Goal: Use online tool/utility

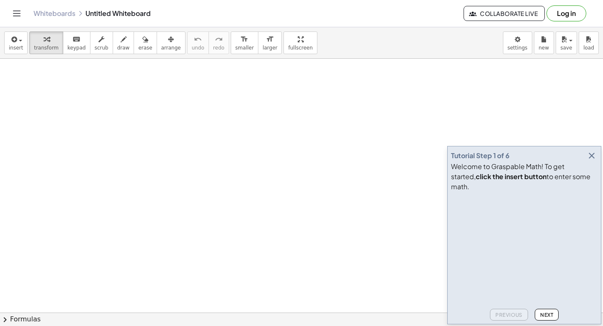
drag, startPoint x: 199, startPoint y: 134, endPoint x: 376, endPoint y: 150, distance: 178.3
click at [592, 160] on icon "button" at bounding box center [592, 155] width 10 height 10
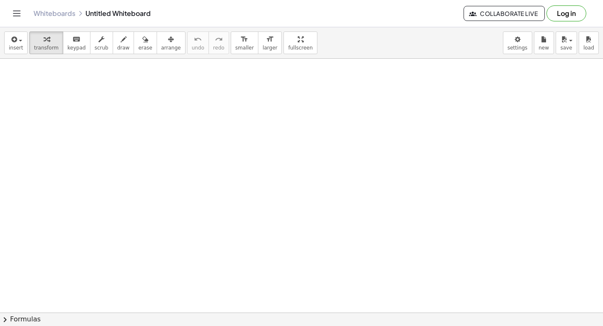
drag, startPoint x: 208, startPoint y: 132, endPoint x: 183, endPoint y: 147, distance: 29.7
click at [117, 45] on span "draw" at bounding box center [123, 48] width 13 height 6
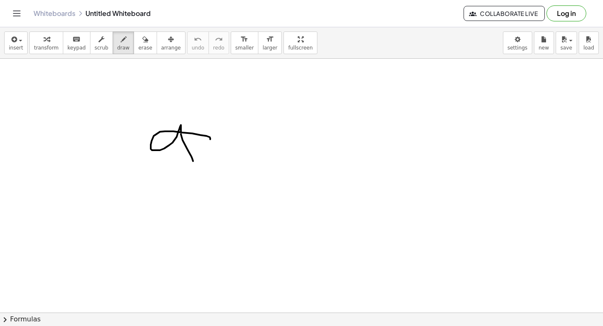
drag, startPoint x: 210, startPoint y: 139, endPoint x: 193, endPoint y: 149, distance: 19.9
drag, startPoint x: 204, startPoint y: 124, endPoint x: 206, endPoint y: 142, distance: 19.0
drag, startPoint x: 247, startPoint y: 137, endPoint x: 252, endPoint y: 153, distance: 16.2
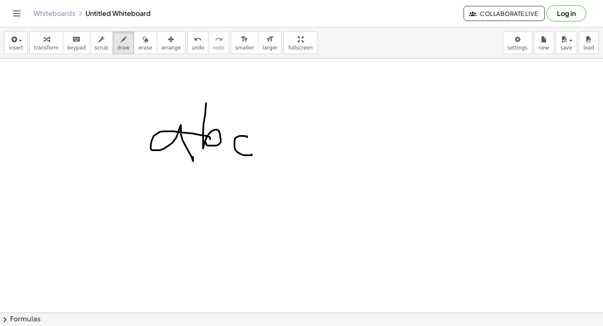
drag, startPoint x: 140, startPoint y: 114, endPoint x: 282, endPoint y: 179, distance: 156.2
drag, startPoint x: 282, startPoint y: 179, endPoint x: 85, endPoint y: 42, distance: 239.0
click at [90, 42] on button "scrub" at bounding box center [101, 42] width 23 height 23
drag, startPoint x: 129, startPoint y: 98, endPoint x: 271, endPoint y: 176, distance: 162.4
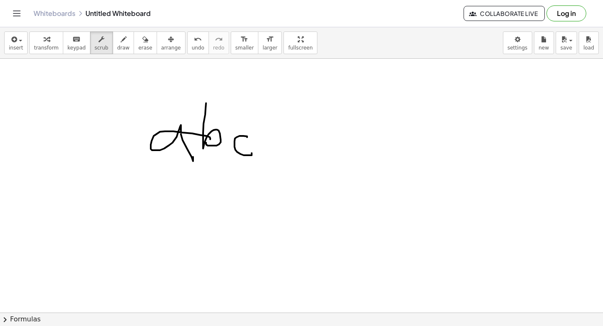
drag, startPoint x: 273, startPoint y: 47, endPoint x: 273, endPoint y: 98, distance: 50.7
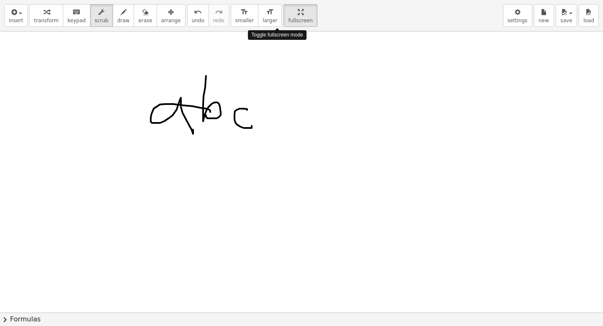
click at [273, 98] on div "insert select one: Math Expression Function Text Youtube Video Graphing Geometr…" at bounding box center [301, 163] width 603 height 326
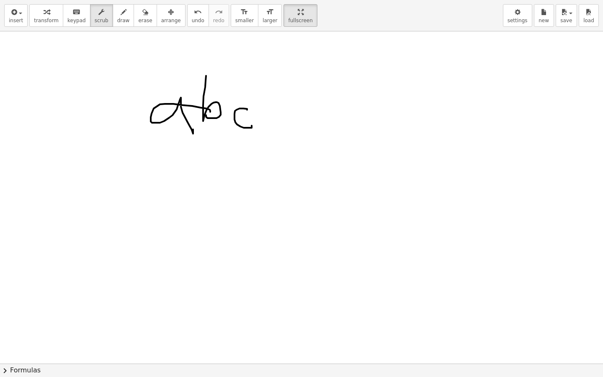
drag, startPoint x: 121, startPoint y: 75, endPoint x: 193, endPoint y: 101, distance: 76.2
click at [318, 141] on div at bounding box center [301, 363] width 603 height 664
click at [5, 10] on button "insert" at bounding box center [15, 15] width 23 height 23
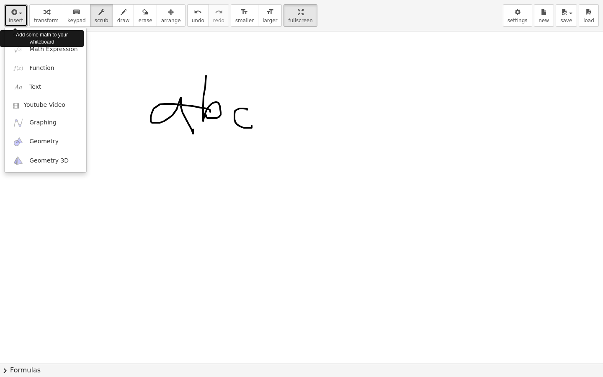
click at [10, 12] on icon "button" at bounding box center [14, 12] width 8 height 10
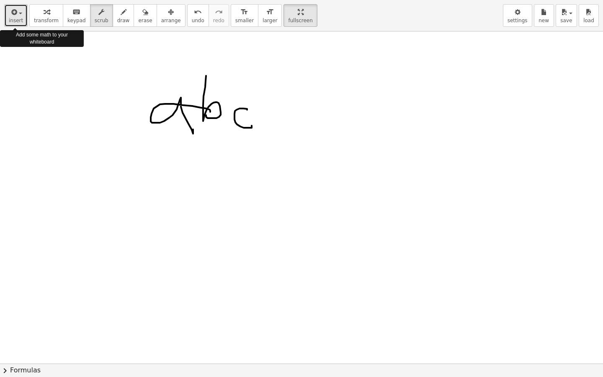
click at [10, 12] on icon "button" at bounding box center [14, 12] width 8 height 10
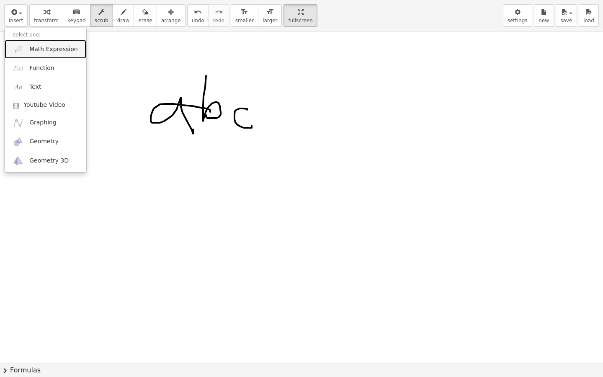
click at [42, 49] on span "Math Expression" at bounding box center [53, 49] width 48 height 8
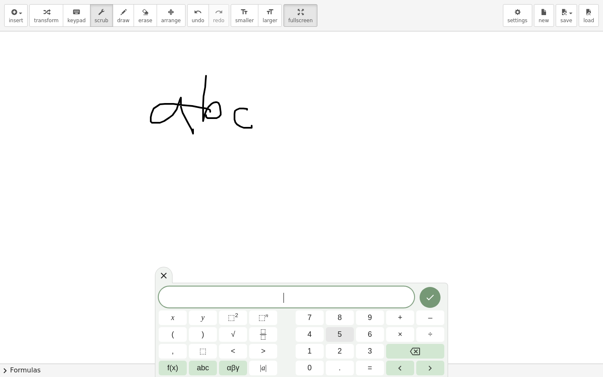
click at [341, 325] on span "5" at bounding box center [340, 334] width 4 height 11
click at [360, 325] on button "6" at bounding box center [370, 334] width 28 height 15
click at [341, 321] on span "8" at bounding box center [340, 317] width 4 height 11
click at [218, 312] on div "5 6 8 x y ⬚ 2 ⬚ n 7 8 9 + – ( ) √ 4 5 6 × ÷ , ⬚ < > 1 2 3 f(x) abc αβγ | a | 0 …" at bounding box center [302, 331] width 286 height 89
click at [227, 314] on button "⬚ 2" at bounding box center [233, 317] width 28 height 15
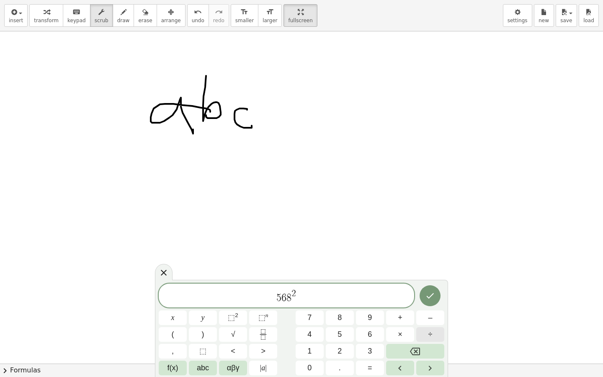
click at [428, 325] on button "÷" at bounding box center [430, 334] width 28 height 15
click at [412, 325] on icon "Backspace" at bounding box center [415, 351] width 10 height 10
click at [258, 325] on icon "Fraction" at bounding box center [263, 334] width 10 height 10
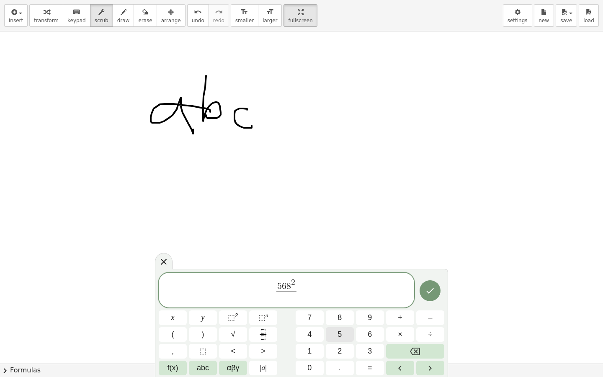
click at [345, 325] on button "5" at bounding box center [340, 334] width 28 height 15
click at [356, 325] on button "6" at bounding box center [370, 334] width 28 height 15
click at [306, 291] on span "5 6 8 2 5 6 ​ ​" at bounding box center [287, 291] width 256 height 26
click at [178, 325] on button "(" at bounding box center [173, 334] width 28 height 15
click at [177, 321] on button "x" at bounding box center [173, 317] width 28 height 15
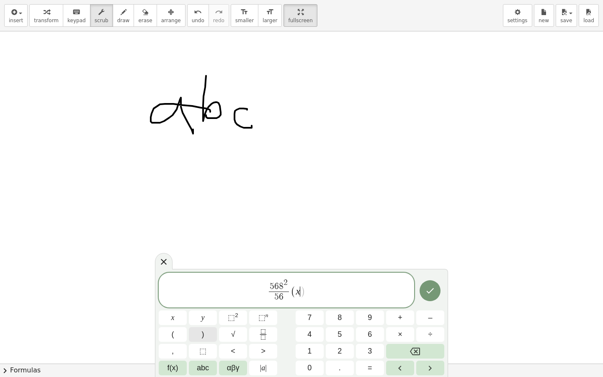
click at [206, 325] on button ")" at bounding box center [203, 334] width 28 height 15
click at [374, 325] on button "=" at bounding box center [370, 368] width 28 height 15
click at [350, 325] on button "2" at bounding box center [340, 351] width 28 height 15
click at [359, 325] on button "3" at bounding box center [370, 351] width 28 height 15
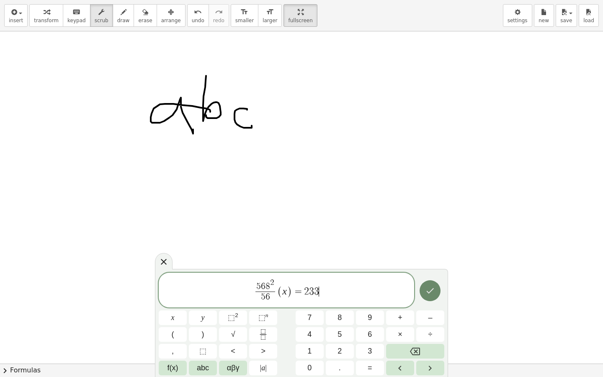
click at [424, 287] on button "Done" at bounding box center [430, 290] width 21 height 21
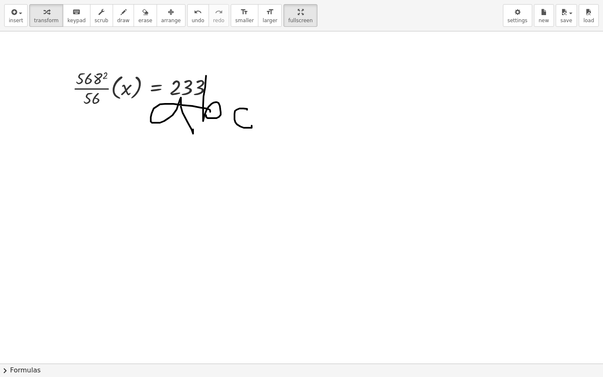
click at [217, 118] on div at bounding box center [301, 363] width 603 height 664
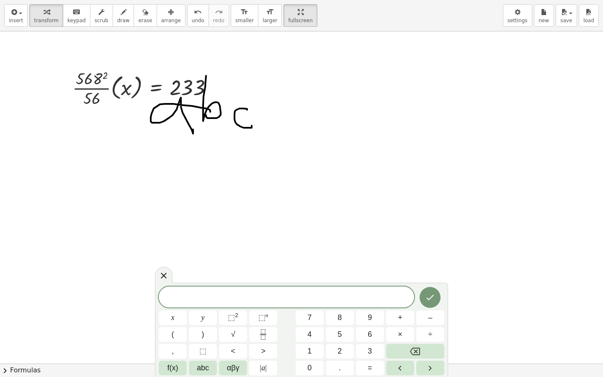
drag, startPoint x: 287, startPoint y: 170, endPoint x: 215, endPoint y: 122, distance: 86.6
click at [228, 133] on div at bounding box center [301, 363] width 603 height 664
click at [182, 110] on div "· · 568 2 · 56 · ( x ) = 233" at bounding box center [143, 88] width 166 height 46
drag, startPoint x: 189, startPoint y: 115, endPoint x: 305, endPoint y: 134, distance: 118.3
click at [305, 134] on div at bounding box center [301, 363] width 603 height 664
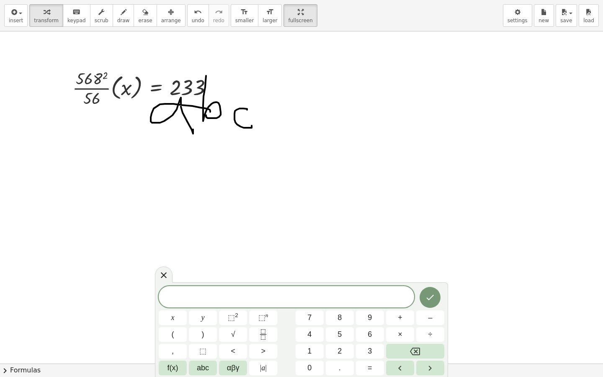
click at [102, 64] on div at bounding box center [301, 363] width 603 height 664
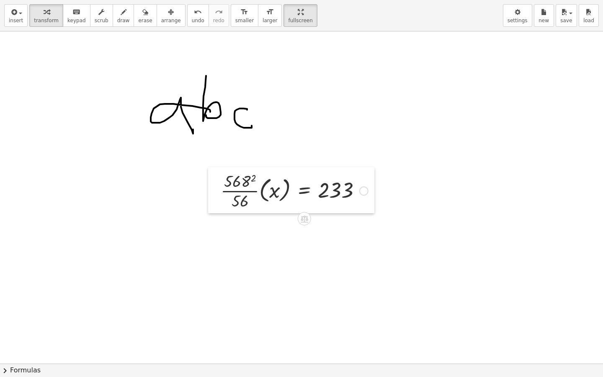
drag, startPoint x: 74, startPoint y: 68, endPoint x: 215, endPoint y: 168, distance: 172.8
click at [215, 168] on div at bounding box center [214, 190] width 13 height 46
drag, startPoint x: 269, startPoint y: 186, endPoint x: 248, endPoint y: 201, distance: 24.9
click at [248, 201] on div at bounding box center [295, 191] width 156 height 42
drag, startPoint x: 279, startPoint y: 191, endPoint x: 195, endPoint y: 182, distance: 83.8
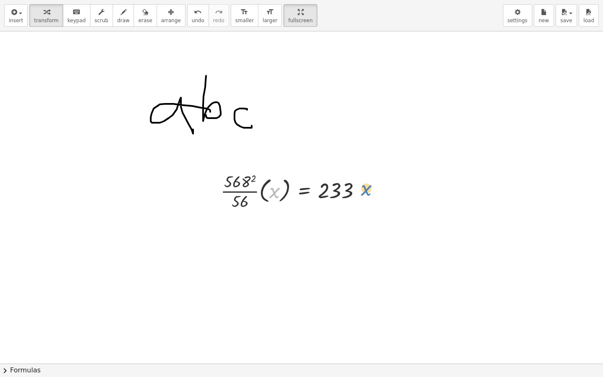
drag, startPoint x: 277, startPoint y: 191, endPoint x: 368, endPoint y: 190, distance: 91.3
click at [369, 190] on div at bounding box center [295, 191] width 156 height 42
drag, startPoint x: 281, startPoint y: 200, endPoint x: 366, endPoint y: 200, distance: 84.6
click at [366, 200] on div at bounding box center [295, 191] width 156 height 42
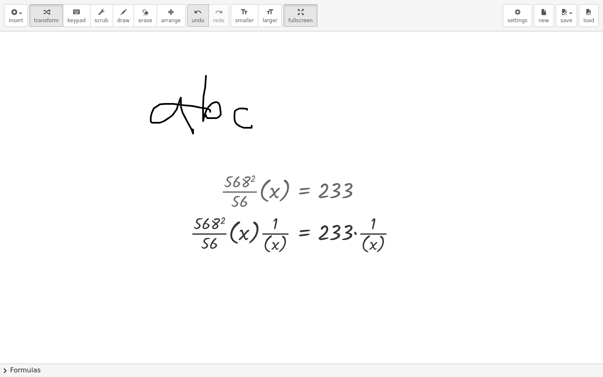
click at [192, 18] on span "undo" at bounding box center [198, 21] width 13 height 6
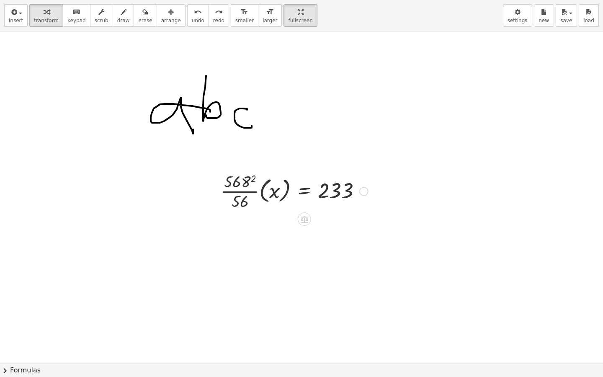
click at [280, 190] on div at bounding box center [295, 191] width 156 height 42
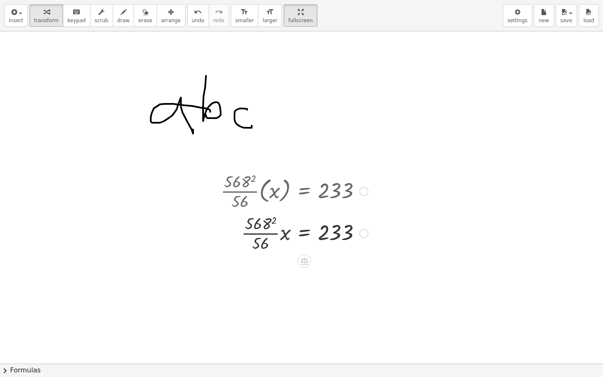
click at [285, 235] on div at bounding box center [295, 233] width 156 height 42
click at [187, 14] on button "undo undo" at bounding box center [198, 15] width 22 height 23
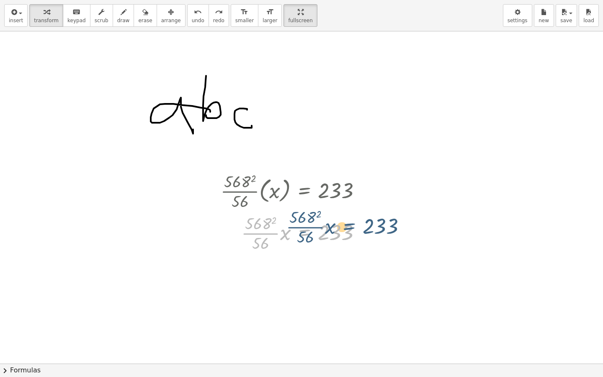
drag, startPoint x: 316, startPoint y: 246, endPoint x: 357, endPoint y: 240, distance: 41.1
click at [361, 240] on div at bounding box center [293, 233] width 158 height 42
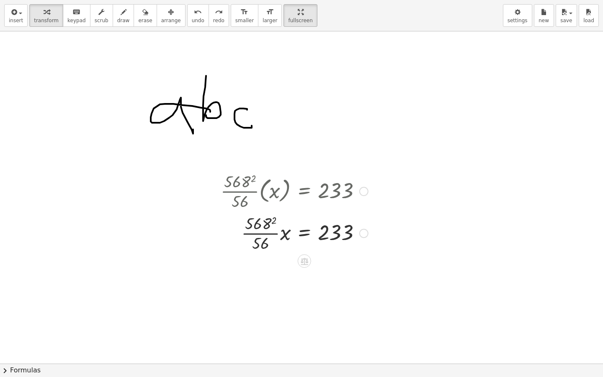
click at [342, 230] on div at bounding box center [293, 233] width 158 height 42
click at [361, 230] on div at bounding box center [363, 233] width 9 height 9
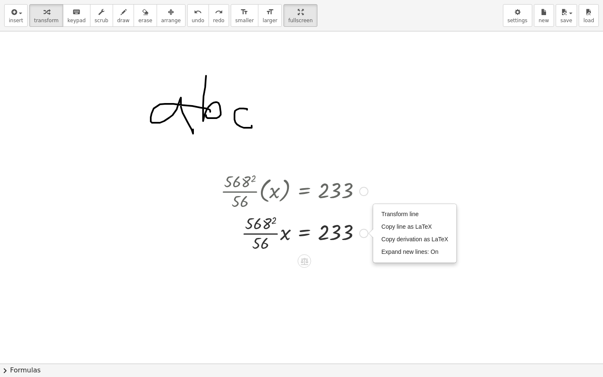
drag, startPoint x: 241, startPoint y: 256, endPoint x: 351, endPoint y: 256, distance: 109.8
click at [351, 256] on div "· · 568 2 · 56 · ( x ) = 233 · · 568 2 · 56 · x = 233 Transform line Copy line …" at bounding box center [291, 212] width 166 height 88
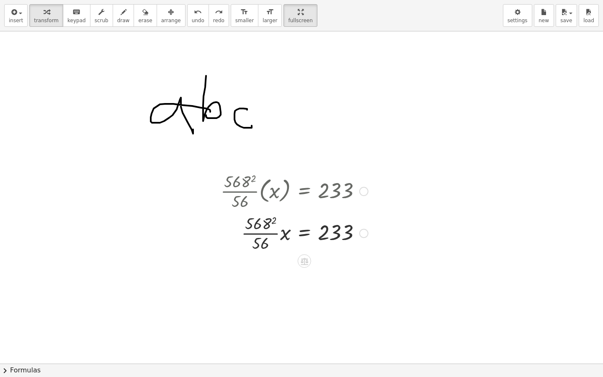
click at [307, 264] on icon at bounding box center [304, 261] width 9 height 9
click at [289, 264] on span "−" at bounding box center [287, 261] width 5 height 12
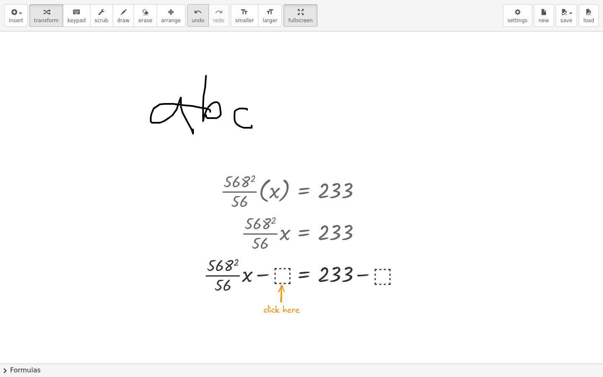
click at [194, 14] on icon "undo" at bounding box center [198, 12] width 8 height 10
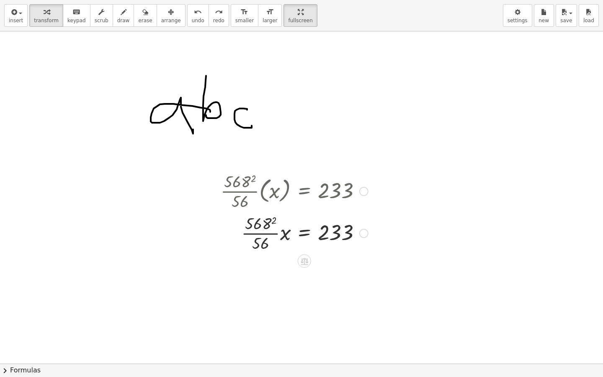
click at [281, 240] on div at bounding box center [295, 233] width 156 height 42
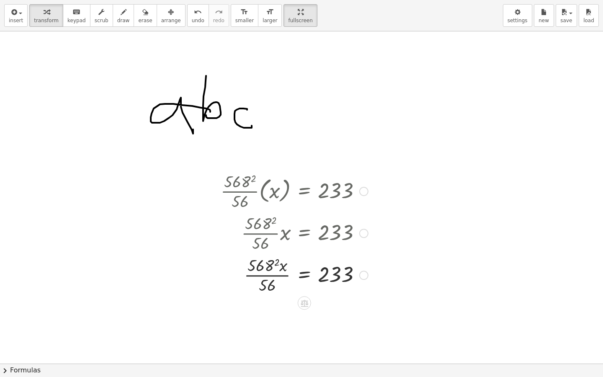
click at [311, 305] on div at bounding box center [308, 302] width 7 height 16
click at [306, 304] on icon at bounding box center [305, 303] width 8 height 7
click at [321, 306] on span "÷" at bounding box center [321, 303] width 5 height 12
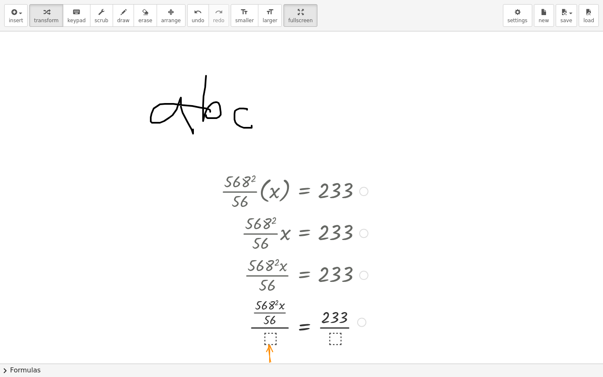
click at [270, 325] on div at bounding box center [295, 321] width 156 height 52
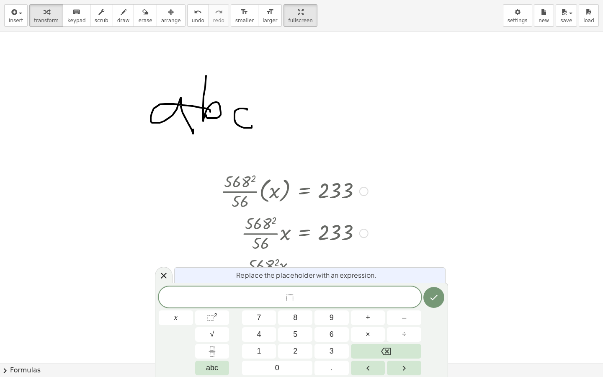
click at [225, 191] on div at bounding box center [295, 191] width 156 height 42
click at [237, 191] on div at bounding box center [295, 191] width 156 height 42
drag, startPoint x: 236, startPoint y: 181, endPoint x: 248, endPoint y: 198, distance: 21.3
click at [248, 198] on div at bounding box center [295, 191] width 156 height 42
click at [241, 185] on div at bounding box center [295, 191] width 156 height 42
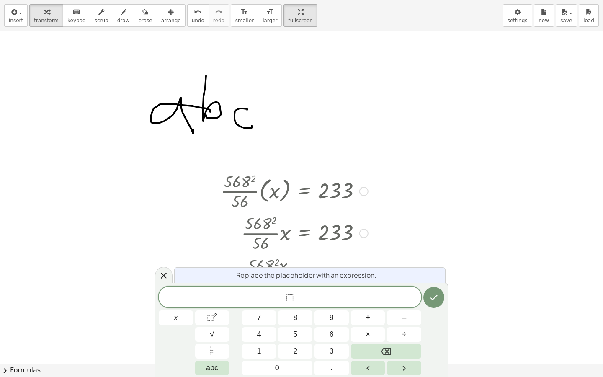
click at [241, 185] on div at bounding box center [295, 191] width 156 height 42
drag, startPoint x: 253, startPoint y: 194, endPoint x: 161, endPoint y: 277, distance: 123.4
click at [160, 277] on icon at bounding box center [164, 276] width 10 height 10
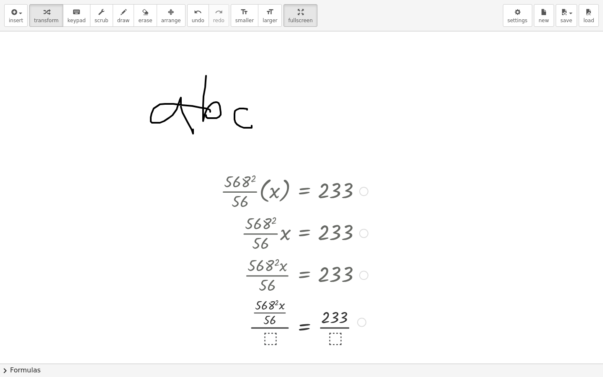
click at [233, 190] on div at bounding box center [295, 191] width 156 height 42
drag, startPoint x: 234, startPoint y: 188, endPoint x: 216, endPoint y: 264, distance: 78.4
click at [215, 267] on div at bounding box center [214, 259] width 13 height 182
click at [271, 258] on div at bounding box center [293, 274] width 163 height 42
click at [257, 305] on div at bounding box center [295, 321] width 156 height 52
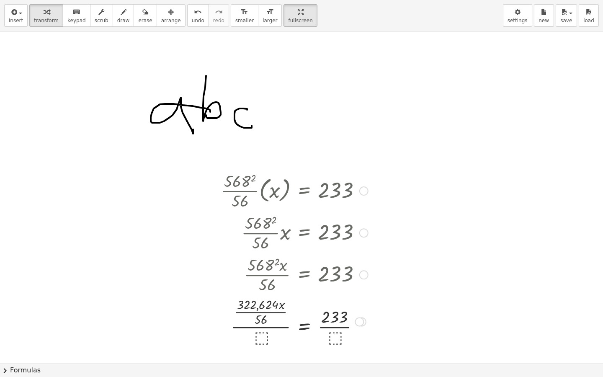
click at [266, 305] on div at bounding box center [295, 321] width 156 height 52
drag, startPoint x: 234, startPoint y: 302, endPoint x: 237, endPoint y: 334, distance: 31.1
click at [237, 325] on div at bounding box center [295, 321] width 156 height 52
click at [257, 305] on div at bounding box center [295, 321] width 156 height 52
click at [230, 301] on div at bounding box center [295, 321] width 156 height 52
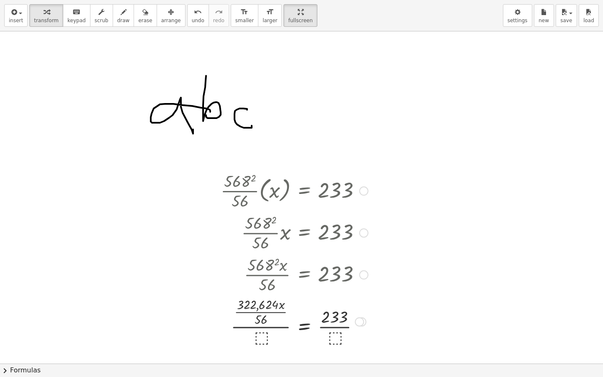
drag, startPoint x: 259, startPoint y: 308, endPoint x: 260, endPoint y: 312, distance: 4.5
drag, startPoint x: 260, startPoint y: 312, endPoint x: 277, endPoint y: 318, distance: 18.3
click at [277, 318] on div at bounding box center [295, 321] width 156 height 52
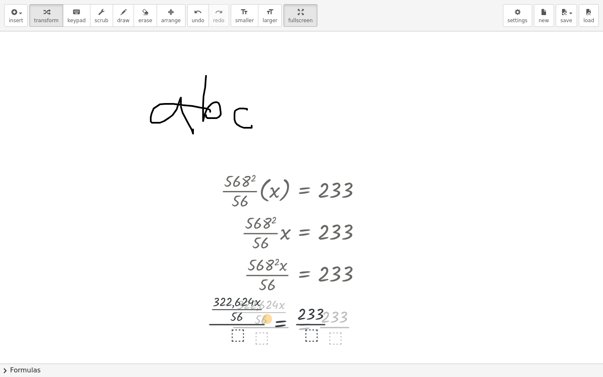
drag, startPoint x: 292, startPoint y: 321, endPoint x: 256, endPoint y: 314, distance: 36.2
click at [256, 314] on div at bounding box center [295, 321] width 156 height 52
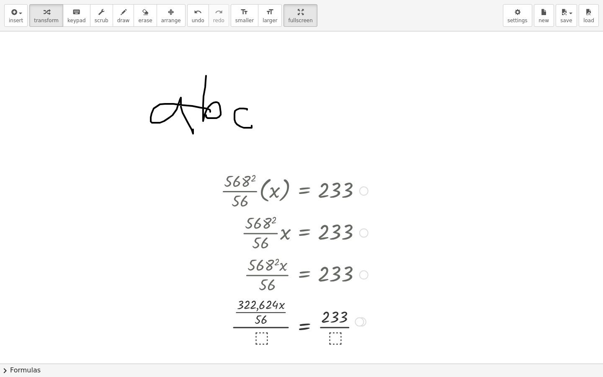
click at [362, 321] on div at bounding box center [359, 321] width 9 height 9
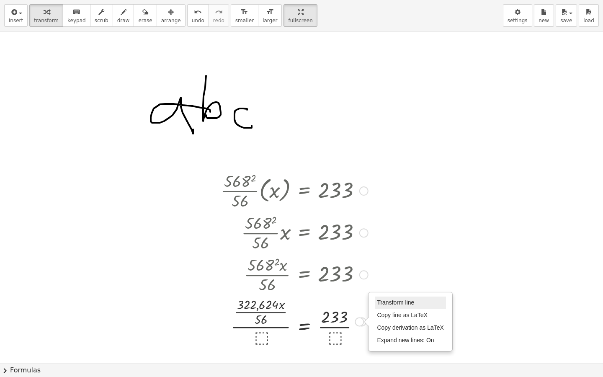
click at [385, 306] on span "Transform line" at bounding box center [395, 302] width 37 height 7
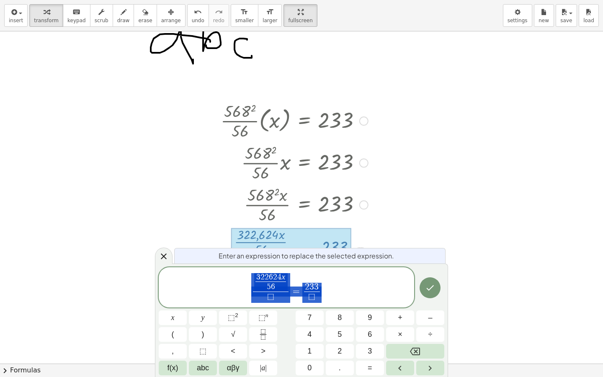
scroll to position [88, 0]
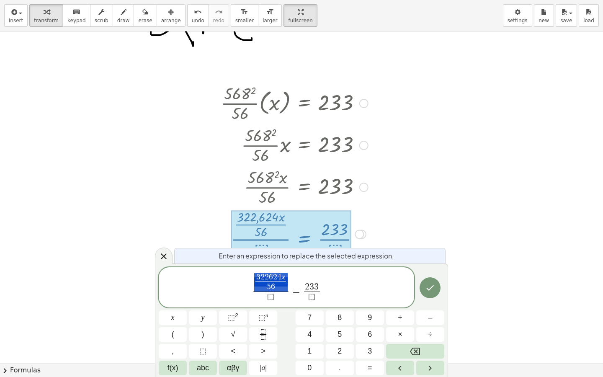
drag, startPoint x: 279, startPoint y: 287, endPoint x: 258, endPoint y: 277, distance: 23.8
drag, startPoint x: 280, startPoint y: 278, endPoint x: 257, endPoint y: 284, distance: 24.3
click at [269, 298] on span "⬚" at bounding box center [270, 296] width 7 height 9
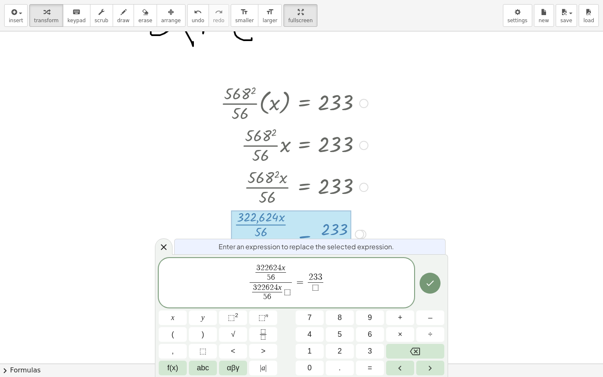
click at [281, 290] on var "x" at bounding box center [280, 287] width 4 height 9
click at [333, 288] on span "3 2 2 6 2 4 x 5 6 ​ 3 2 2 6 2 4 ​ 5 6 ​ ⬚ ​ = 2 3 3 ⬚ ​" at bounding box center [287, 283] width 256 height 41
click at [313, 287] on span "⬚" at bounding box center [313, 287] width 7 height 9
click at [324, 284] on span "3 2 2 6 2 4 x" at bounding box center [310, 288] width 31 height 8
click at [434, 288] on icon "Done" at bounding box center [430, 283] width 10 height 10
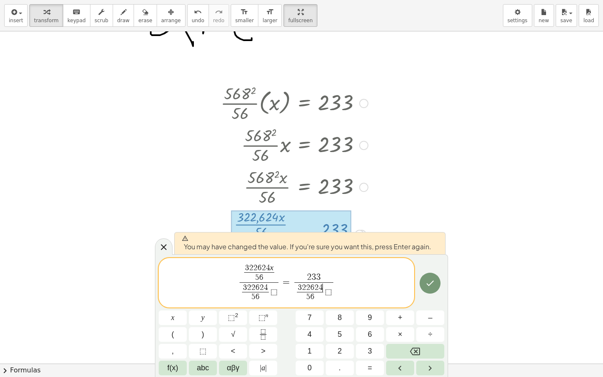
click at [277, 291] on span "⬚" at bounding box center [274, 292] width 7 height 9
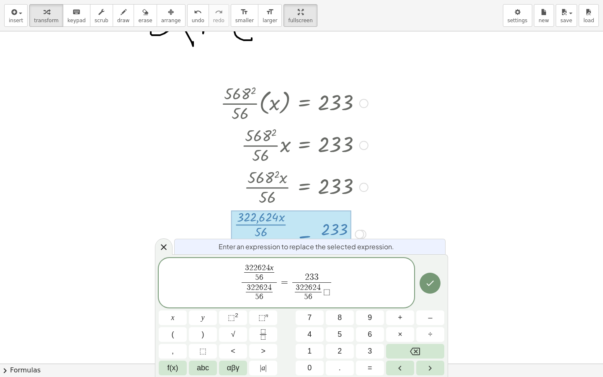
click at [326, 291] on span "⬚" at bounding box center [326, 292] width 7 height 9
click at [430, 286] on icon "Done" at bounding box center [430, 283] width 10 height 10
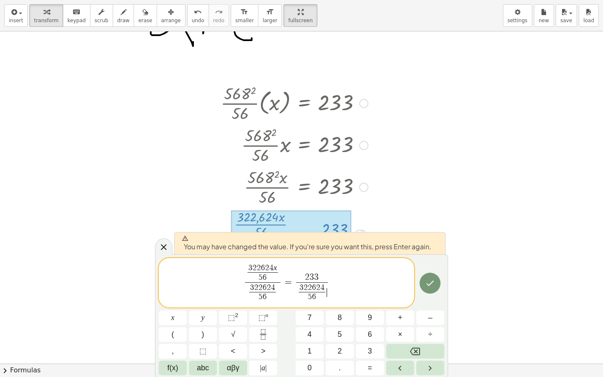
scroll to position [241, 0]
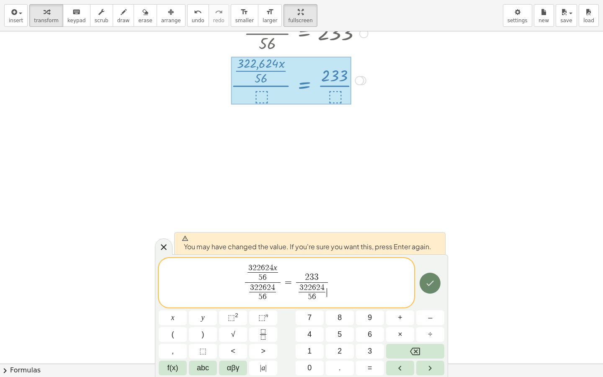
click at [423, 283] on button "Done" at bounding box center [430, 283] width 21 height 21
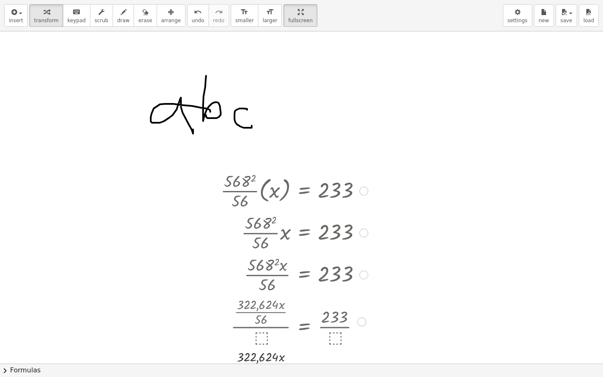
scroll to position [153, 0]
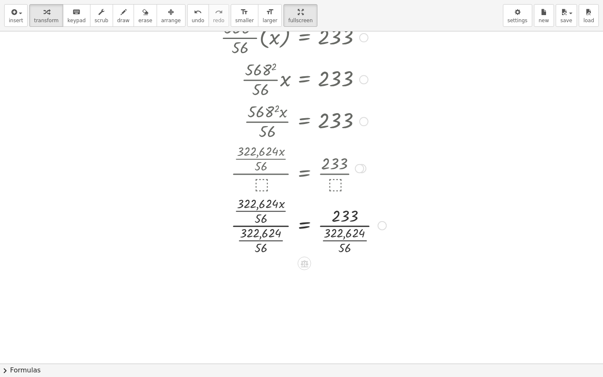
click at [343, 224] on div at bounding box center [304, 225] width 174 height 62
click at [345, 230] on div at bounding box center [304, 225] width 174 height 62
click at [346, 228] on div at bounding box center [304, 225] width 174 height 62
click at [386, 225] on div at bounding box center [382, 225] width 9 height 9
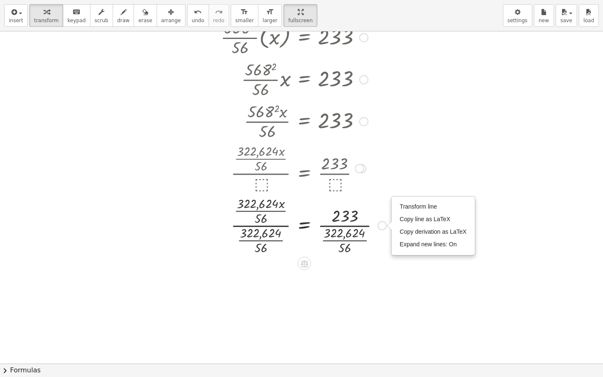
click at [386, 225] on div "Transform line Copy line as LaTeX Copy derivation as LaTeX Expand new lines: On" at bounding box center [382, 225] width 9 height 9
click at [353, 228] on div at bounding box center [304, 225] width 174 height 62
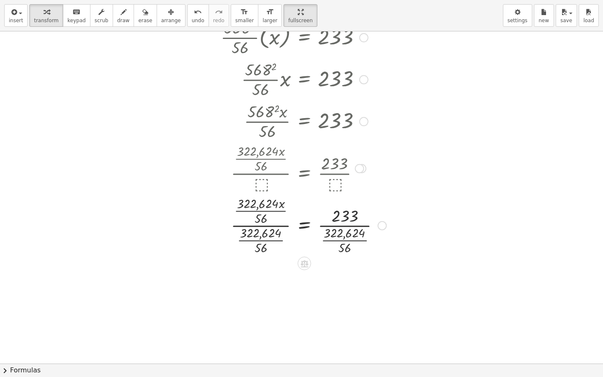
click at [344, 218] on div at bounding box center [304, 225] width 174 height 62
click at [304, 264] on icon at bounding box center [304, 263] width 9 height 9
click at [334, 264] on icon at bounding box center [338, 264] width 8 height 8
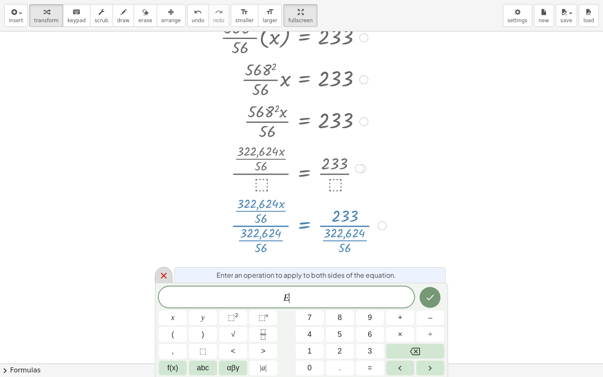
click at [164, 273] on icon at bounding box center [164, 276] width 10 height 10
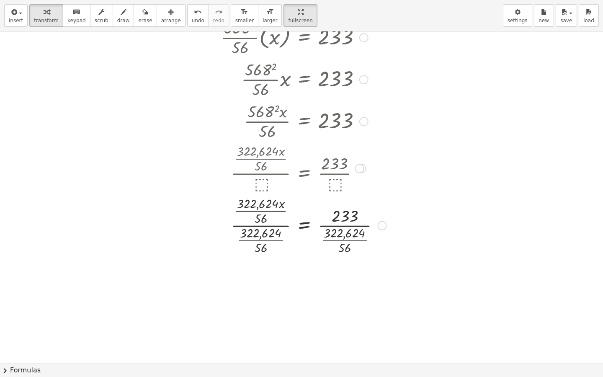
click at [274, 235] on div at bounding box center [304, 225] width 174 height 62
click at [307, 230] on div at bounding box center [304, 225] width 174 height 62
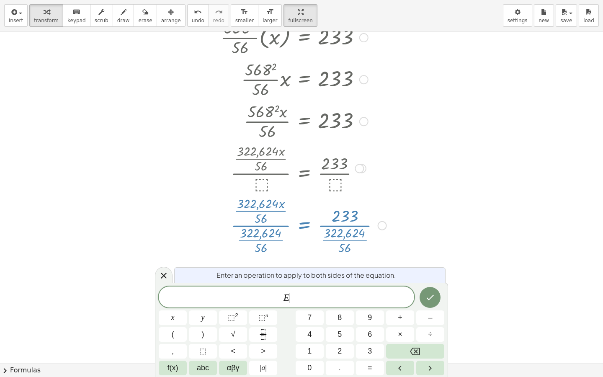
click at [305, 224] on div at bounding box center [304, 225] width 174 height 62
click at [428, 295] on icon "Done" at bounding box center [430, 297] width 10 height 10
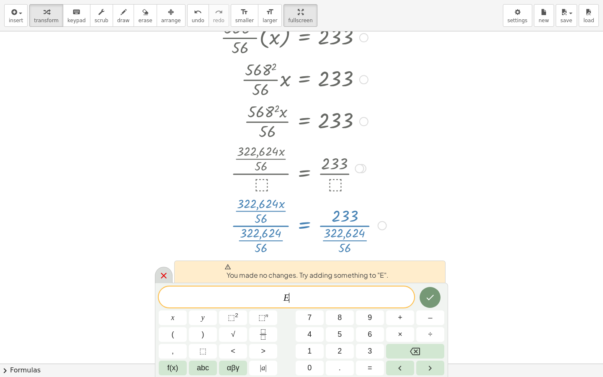
click at [164, 274] on icon at bounding box center [164, 276] width 10 height 10
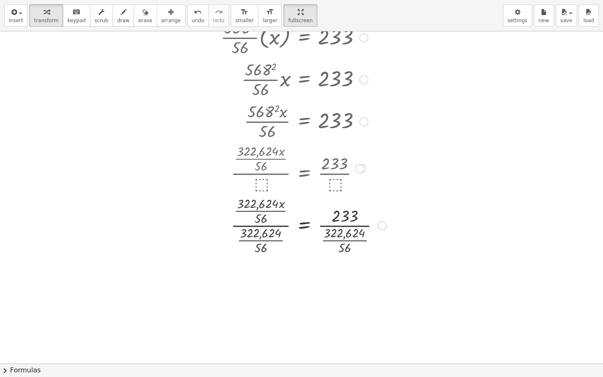
click at [269, 240] on div at bounding box center [304, 225] width 174 height 62
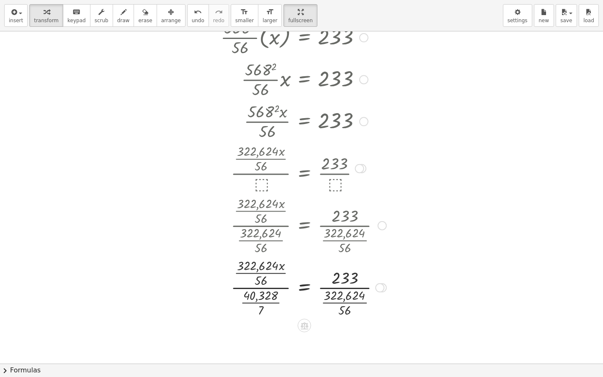
click at [351, 299] on div at bounding box center [304, 287] width 174 height 62
click at [346, 310] on div at bounding box center [304, 287] width 174 height 62
click at [271, 298] on div at bounding box center [313, 287] width 193 height 62
click at [270, 297] on div at bounding box center [313, 287] width 193 height 62
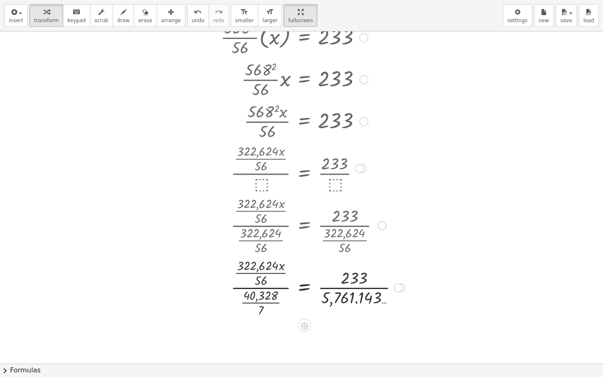
click at [261, 302] on div at bounding box center [313, 287] width 193 height 62
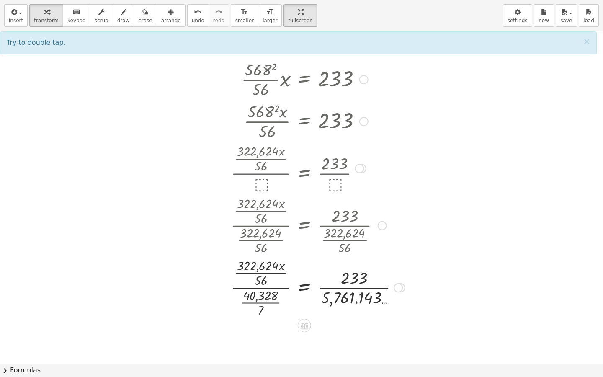
click at [256, 307] on div at bounding box center [313, 287] width 193 height 62
click at [259, 302] on div at bounding box center [313, 287] width 193 height 62
click at [259, 301] on div at bounding box center [313, 287] width 193 height 62
click at [259, 277] on div at bounding box center [313, 287] width 193 height 62
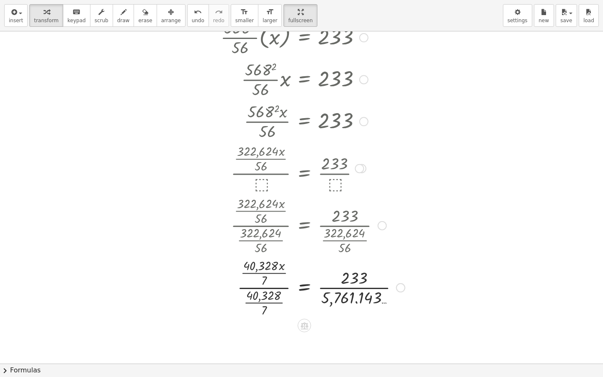
click at [264, 269] on div at bounding box center [313, 287] width 193 height 62
drag, startPoint x: 265, startPoint y: 312, endPoint x: 266, endPoint y: 306, distance: 6.3
click at [265, 312] on div at bounding box center [313, 287] width 193 height 62
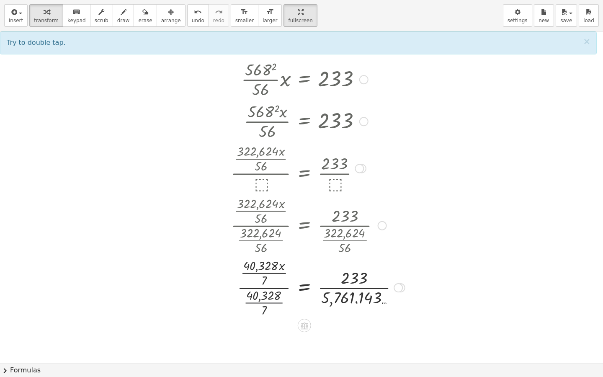
click at [265, 302] on div at bounding box center [313, 287] width 193 height 62
drag, startPoint x: 260, startPoint y: 264, endPoint x: 266, endPoint y: 295, distance: 32.5
click at [192, 16] on div "undo" at bounding box center [198, 12] width 13 height 10
drag, startPoint x: 264, startPoint y: 311, endPoint x: 266, endPoint y: 301, distance: 10.1
click at [266, 301] on div at bounding box center [304, 287] width 175 height 62
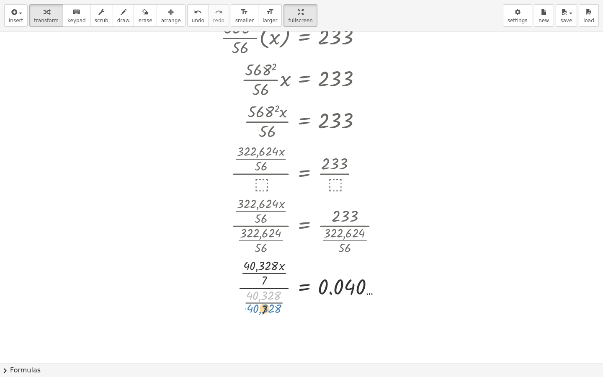
drag, startPoint x: 263, startPoint y: 298, endPoint x: 263, endPoint y: 313, distance: 14.2
click at [263, 313] on div at bounding box center [304, 287] width 175 height 62
drag, startPoint x: 261, startPoint y: 310, endPoint x: 266, endPoint y: 300, distance: 12.0
click at [266, 300] on div at bounding box center [304, 287] width 175 height 62
click at [266, 307] on div at bounding box center [304, 287] width 175 height 62
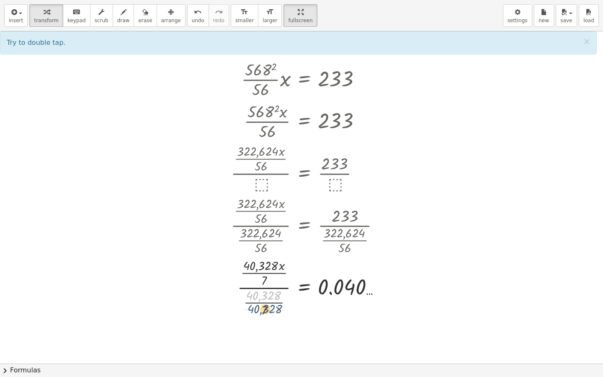
drag, startPoint x: 265, startPoint y: 299, endPoint x: 265, endPoint y: 305, distance: 5.9
click at [266, 308] on div at bounding box center [304, 287] width 175 height 62
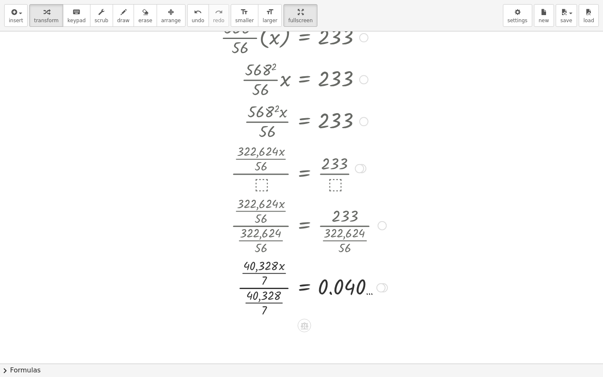
drag, startPoint x: 272, startPoint y: 326, endPoint x: 260, endPoint y: 297, distance: 31.7
click at [260, 297] on div "· · 568 2 · 56 · ( x ) = 233 · · 568 2 · 56 · x = 233 · 568 2 · x · 56 = 233 · …" at bounding box center [301, 210] width 603 height 664
drag, startPoint x: 264, startPoint y: 302, endPoint x: 267, endPoint y: 274, distance: 27.8
click at [267, 274] on div at bounding box center [304, 287] width 175 height 62
drag, startPoint x: 184, startPoint y: 299, endPoint x: 260, endPoint y: 277, distance: 78.6
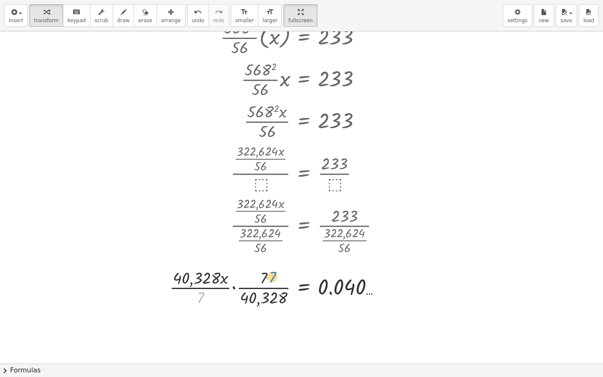
click at [260, 277] on div at bounding box center [278, 287] width 226 height 42
drag, startPoint x: 257, startPoint y: 297, endPoint x: 186, endPoint y: 277, distance: 73.6
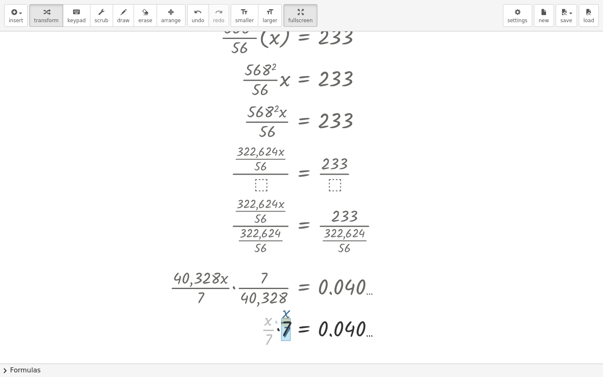
drag, startPoint x: 270, startPoint y: 335, endPoint x: 289, endPoint y: 327, distance: 19.9
drag, startPoint x: 285, startPoint y: 320, endPoint x: 282, endPoint y: 339, distance: 19.6
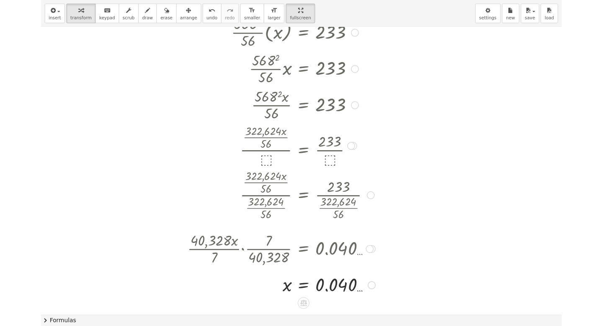
scroll to position [307, 0]
